Goal: Task Accomplishment & Management: Use online tool/utility

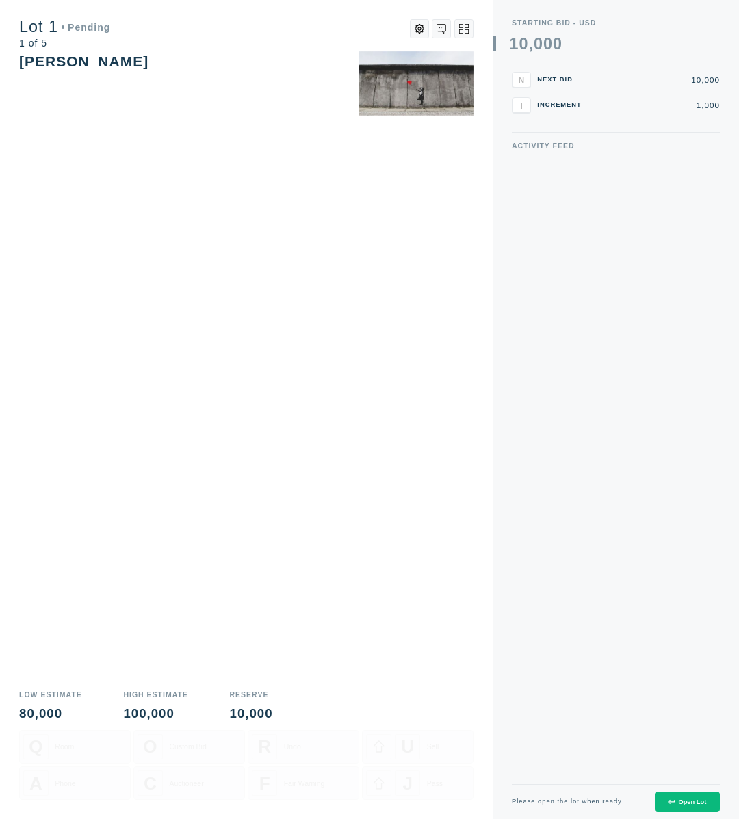
click at [673, 801] on icon at bounding box center [671, 802] width 6 height 6
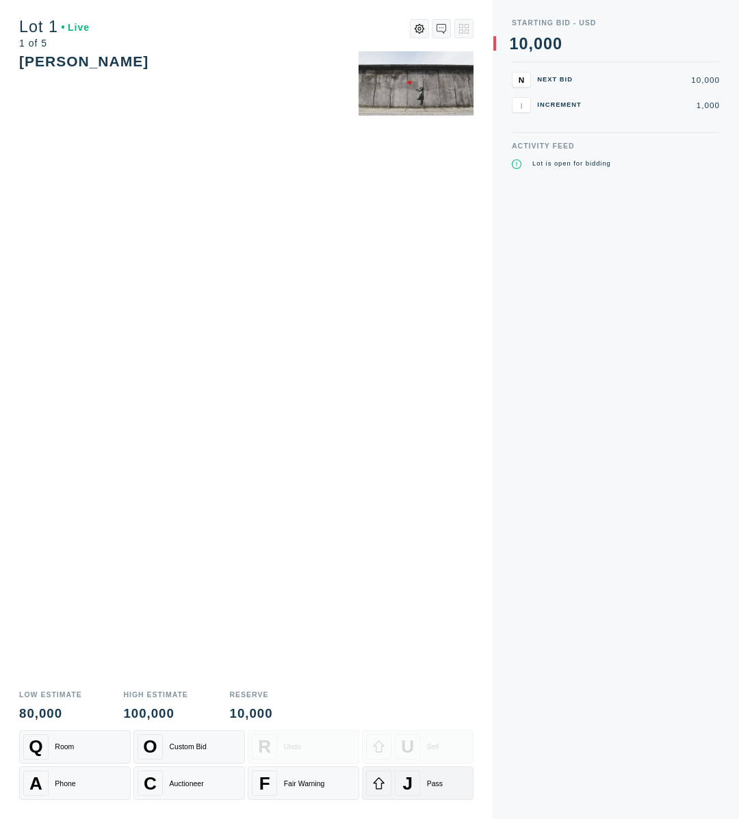
click at [395, 789] on div "J" at bounding box center [407, 783] width 25 height 25
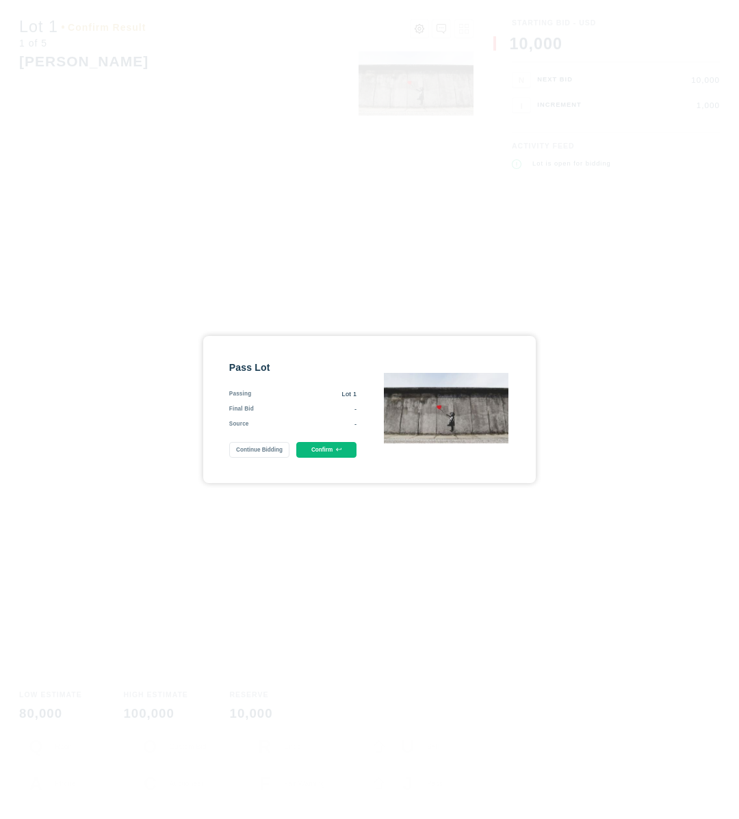
click at [330, 445] on button "Confirm" at bounding box center [326, 450] width 61 height 16
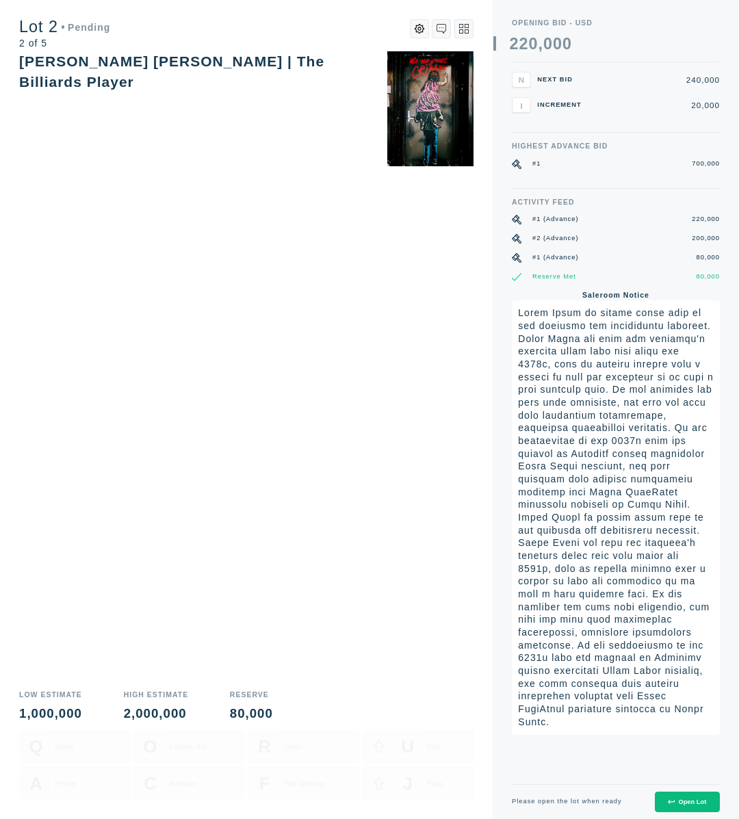
click at [675, 810] on button "Open Lot" at bounding box center [687, 802] width 65 height 21
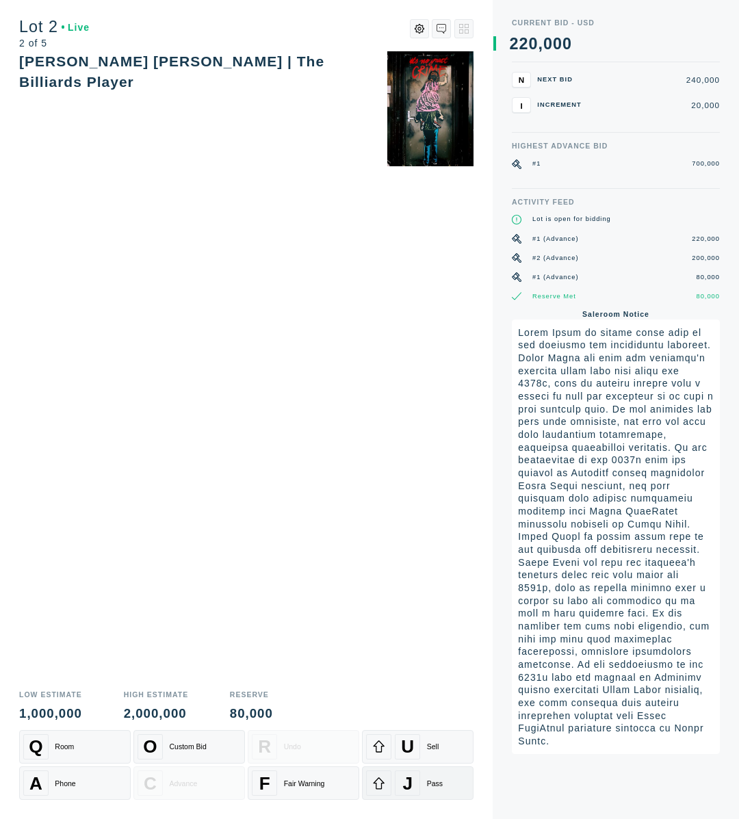
click at [444, 798] on button "J Pass" at bounding box center [418, 784] width 112 height 34
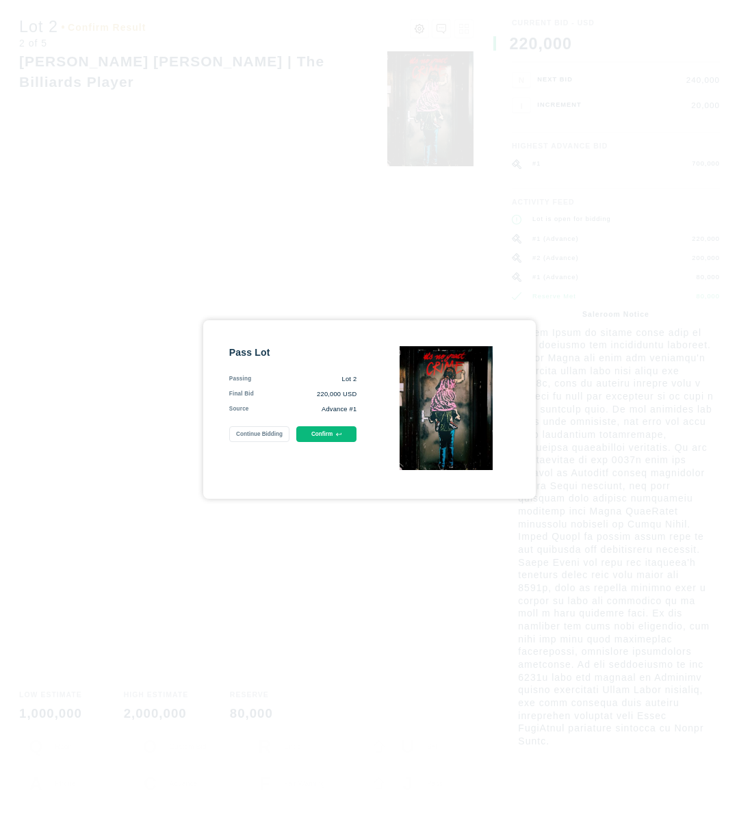
click at [339, 428] on button "Confirm" at bounding box center [326, 434] width 61 height 16
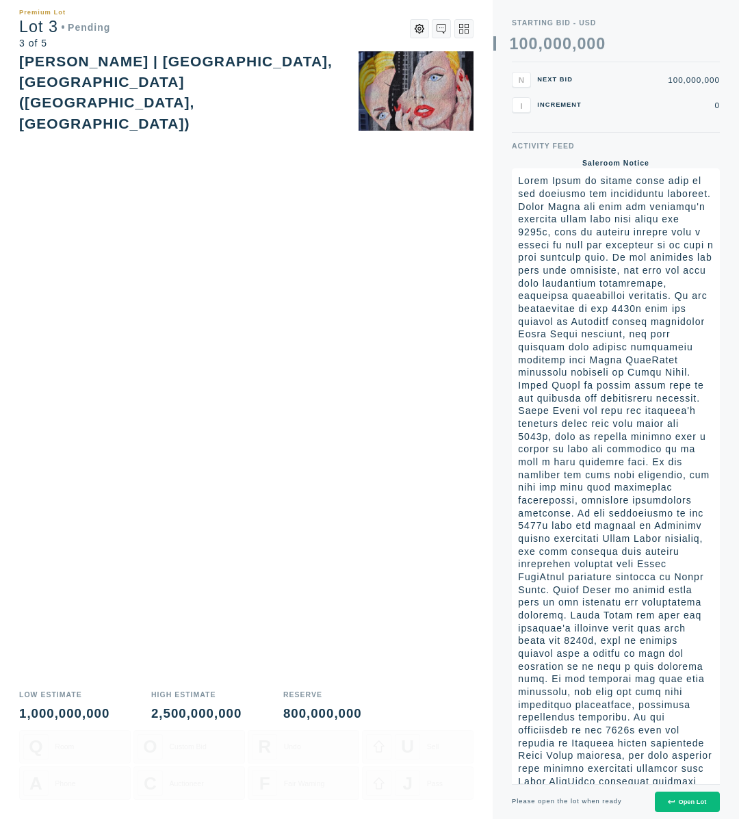
click at [680, 800] on div "Open Lot" at bounding box center [687, 802] width 38 height 7
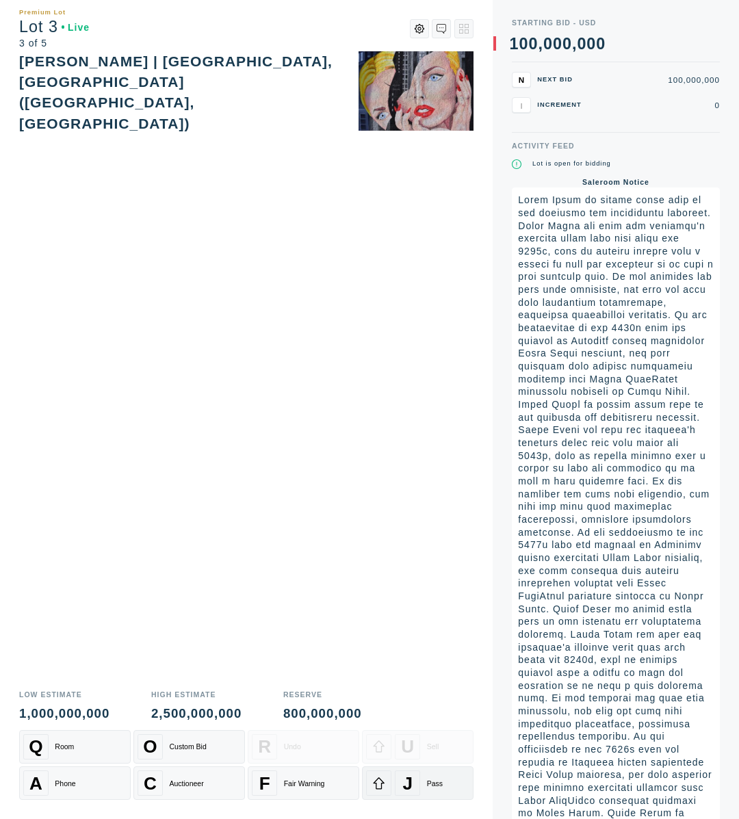
click at [425, 772] on div "J Pass" at bounding box center [417, 783] width 103 height 25
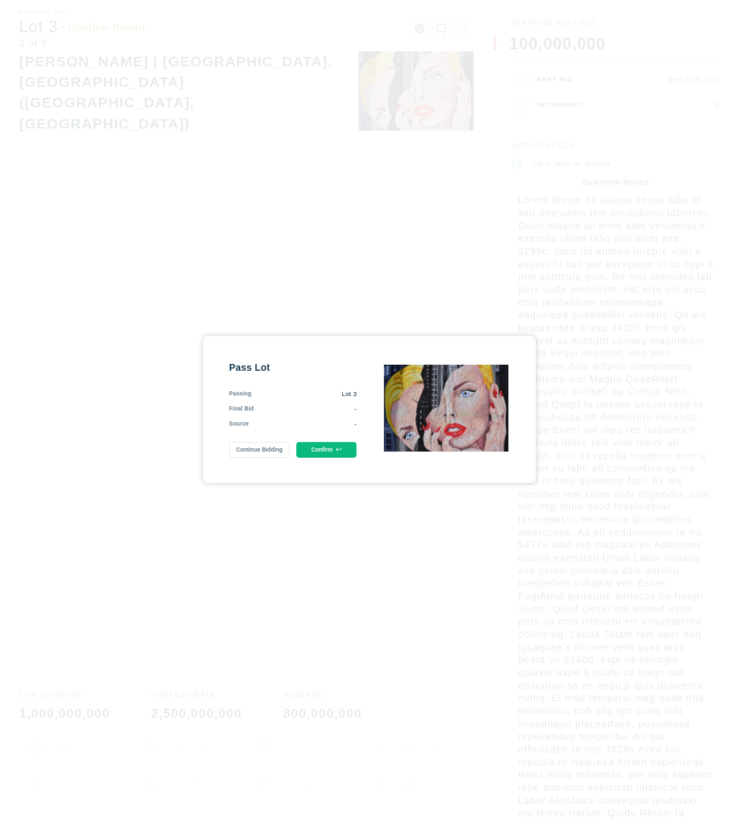
click at [339, 451] on icon at bounding box center [338, 449] width 5 height 5
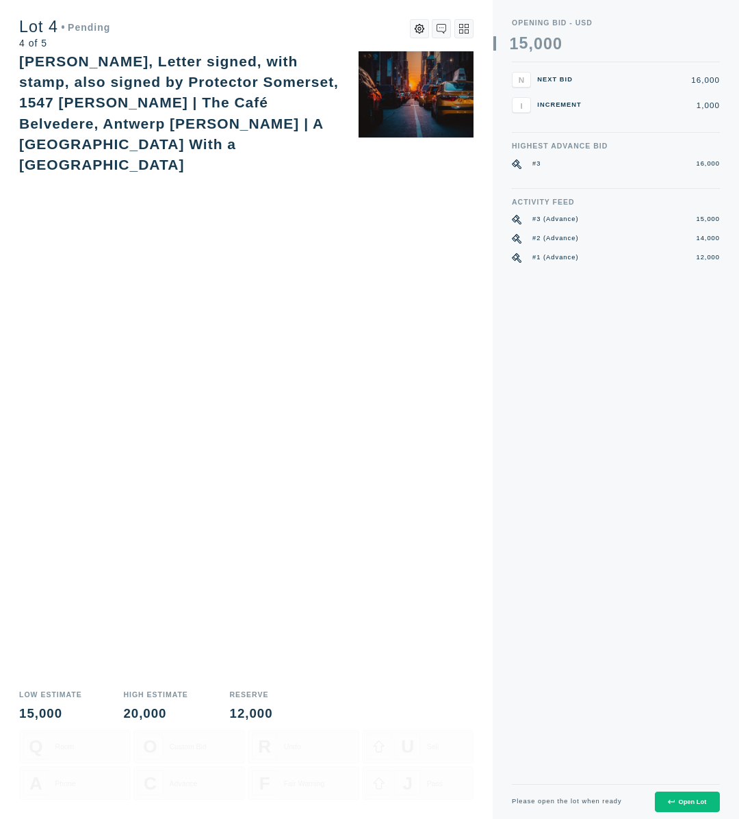
click at [673, 808] on button "Open Lot" at bounding box center [687, 802] width 65 height 21
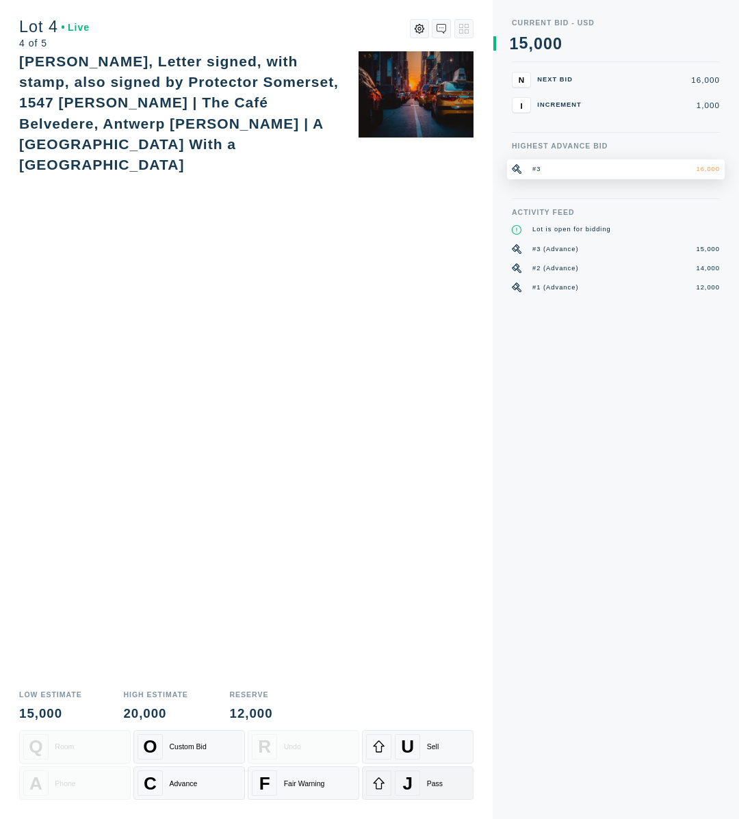
click at [383, 782] on icon at bounding box center [378, 783] width 13 height 13
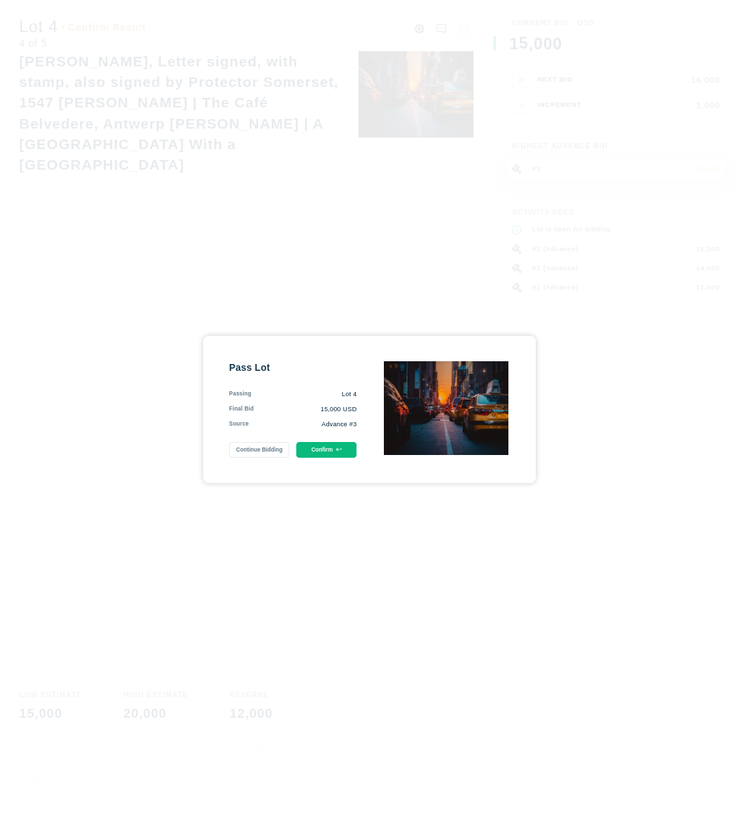
click at [343, 451] on button "Confirm" at bounding box center [326, 450] width 61 height 16
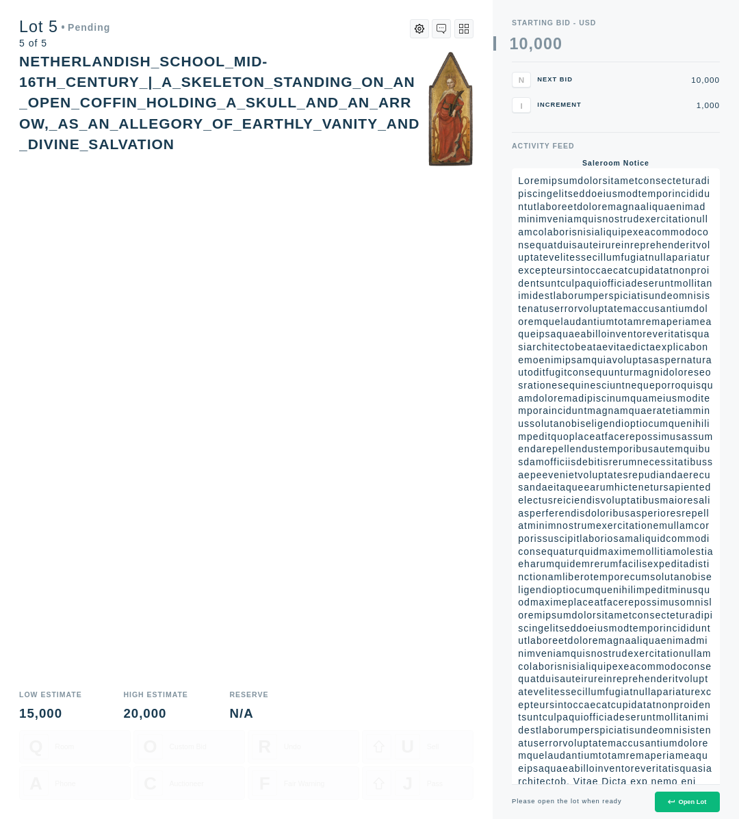
click at [675, 799] on div "Open Lot" at bounding box center [687, 802] width 38 height 7
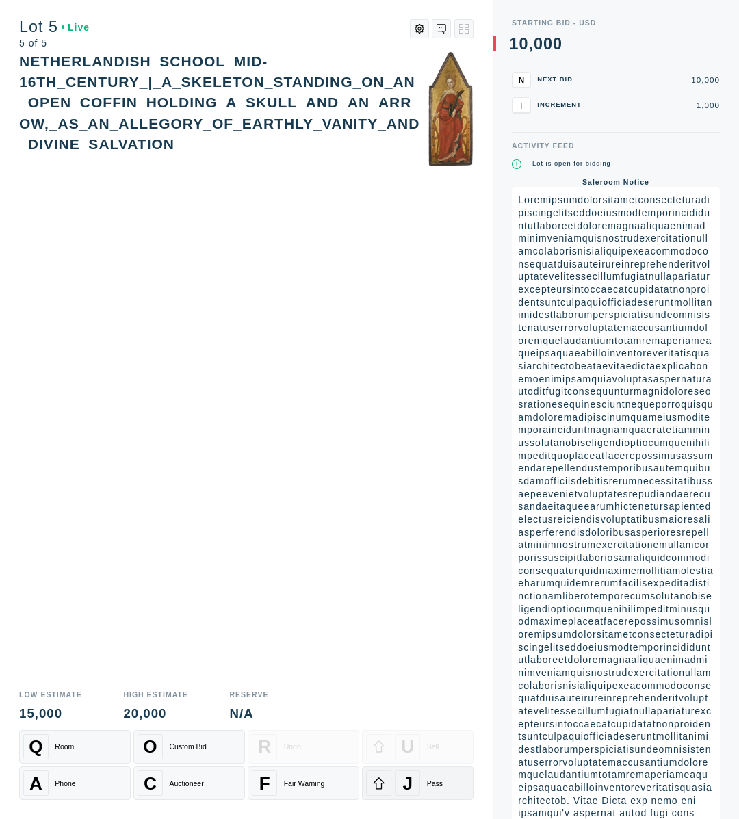
click at [399, 784] on div "J" at bounding box center [407, 783] width 25 height 25
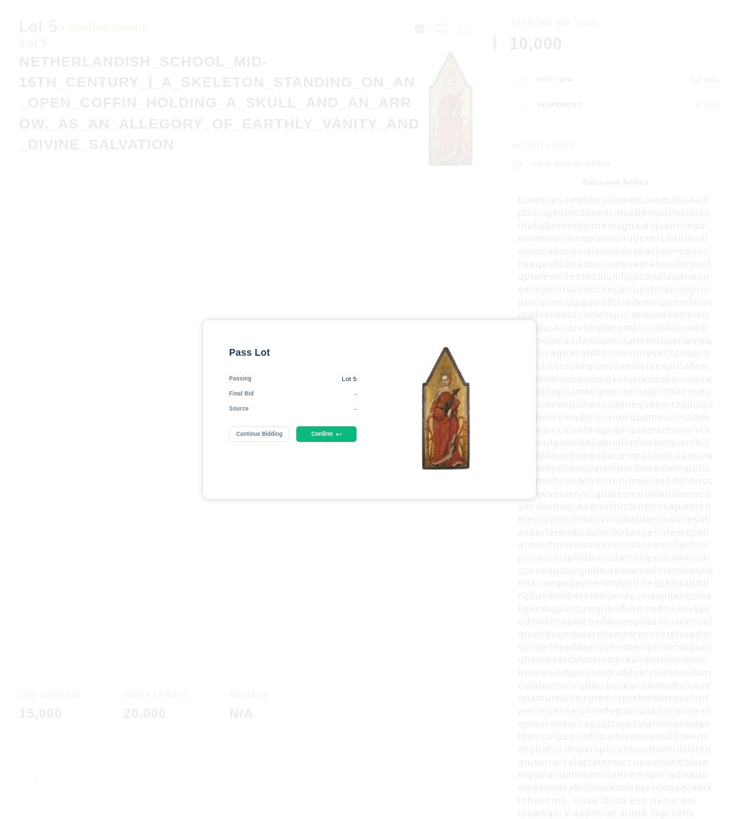
click at [328, 432] on button "Confirm" at bounding box center [326, 434] width 61 height 16
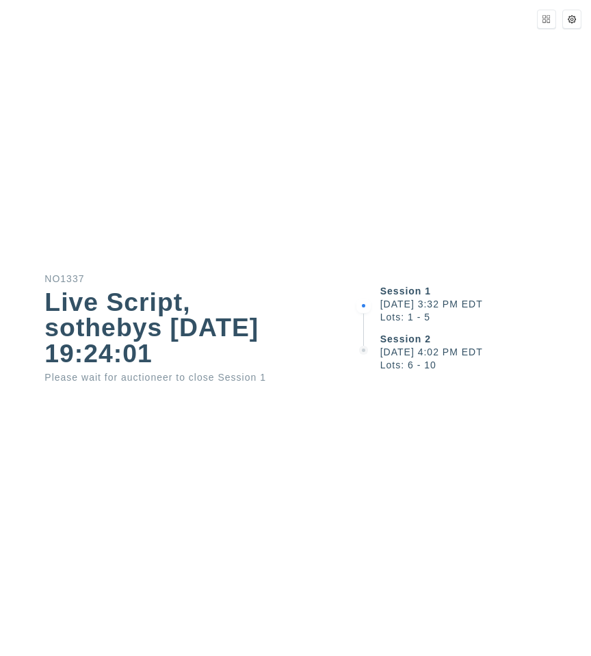
click at [262, 346] on div "Live Script, sothebys [DATE] 19:24:01" at bounding box center [177, 328] width 266 height 77
